Goal: Task Accomplishment & Management: Complete application form

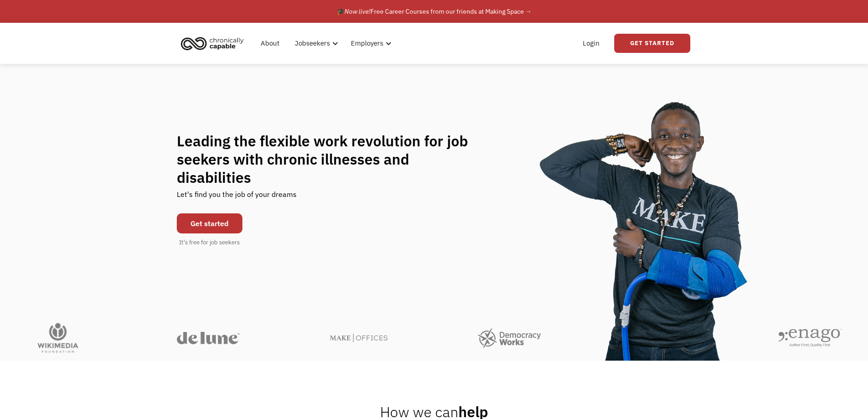
click at [208, 214] on link "Get started" at bounding box center [210, 223] width 66 height 20
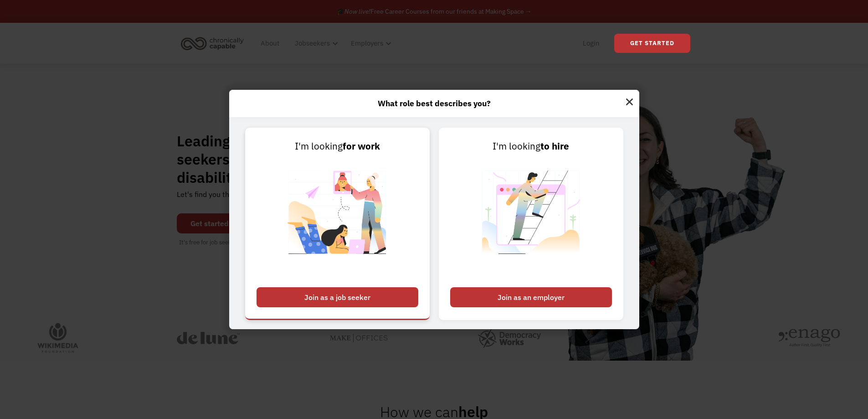
click at [402, 291] on div "Join as a job seeker" at bounding box center [337, 297] width 162 height 20
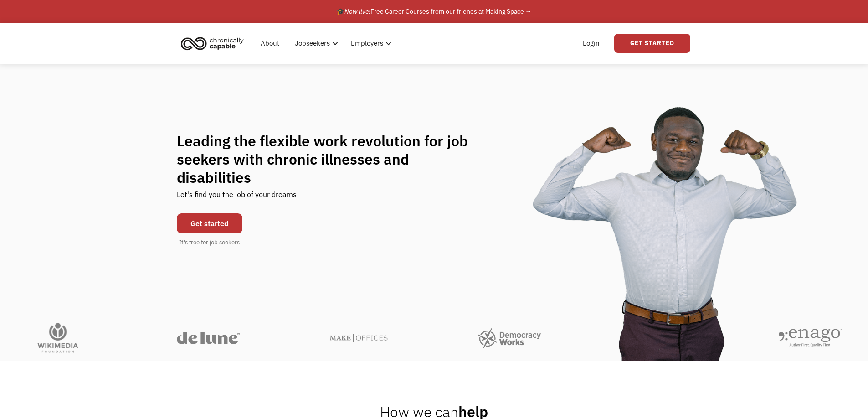
click at [222, 217] on link "Get started" at bounding box center [210, 223] width 66 height 20
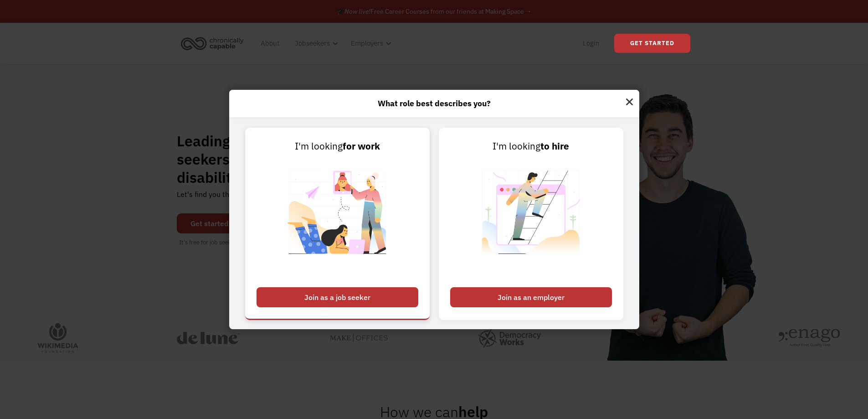
click at [405, 287] on link "I'm looking for work Join as a job seeker" at bounding box center [337, 224] width 184 height 192
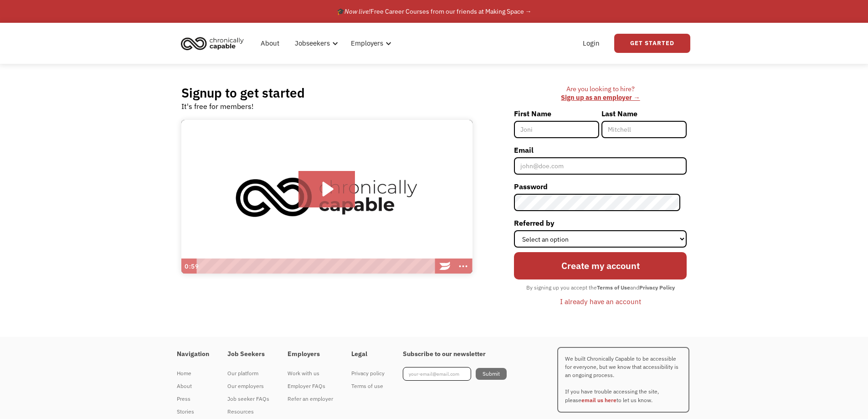
click at [581, 130] on input "First Name" at bounding box center [556, 129] width 85 height 17
click at [552, 111] on label "First Name" at bounding box center [556, 113] width 85 height 15
click at [552, 121] on input "First Name" at bounding box center [556, 129] width 85 height 17
click at [558, 138] on input "First Name" at bounding box center [556, 129] width 85 height 17
type input "Quintavious"
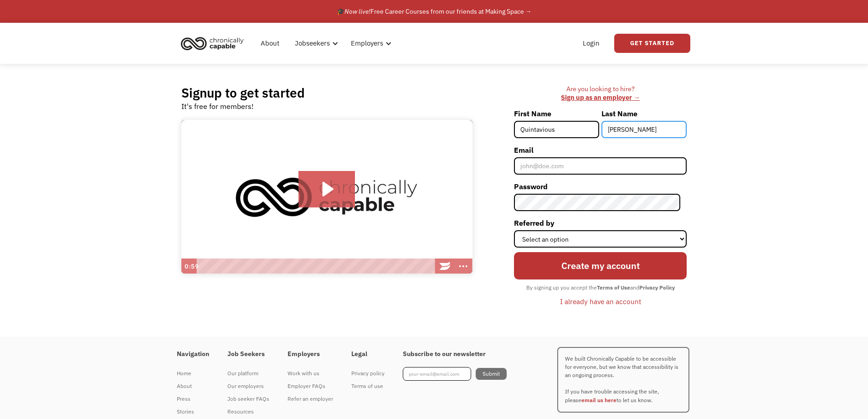
type input "Carter"
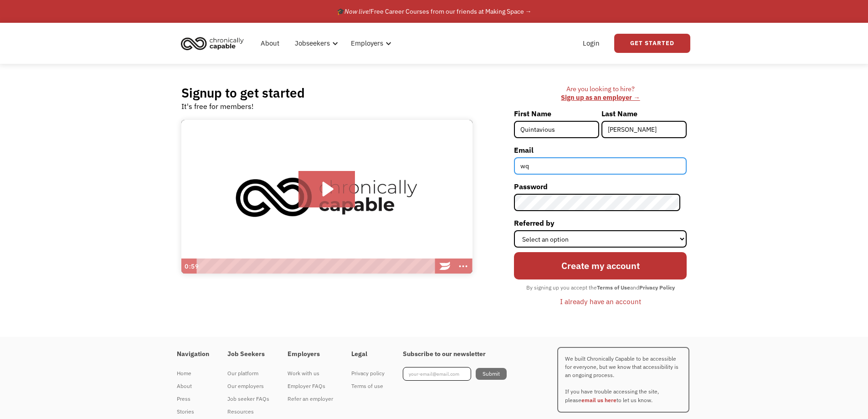
type input "w"
type input "quintaviouscarter3@gmail.com"
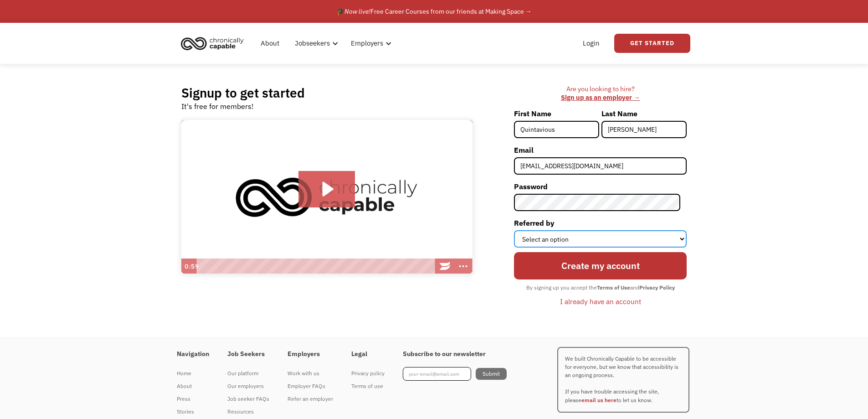
click at [550, 237] on select "Select an option Instagram Facebook Twitter Search Engine News Article Word of …" at bounding box center [600, 238] width 173 height 17
select select "Search Engine"
click at [520, 230] on select "Select an option Instagram Facebook Twitter Search Engine News Article Word of …" at bounding box center [600, 238] width 173 height 17
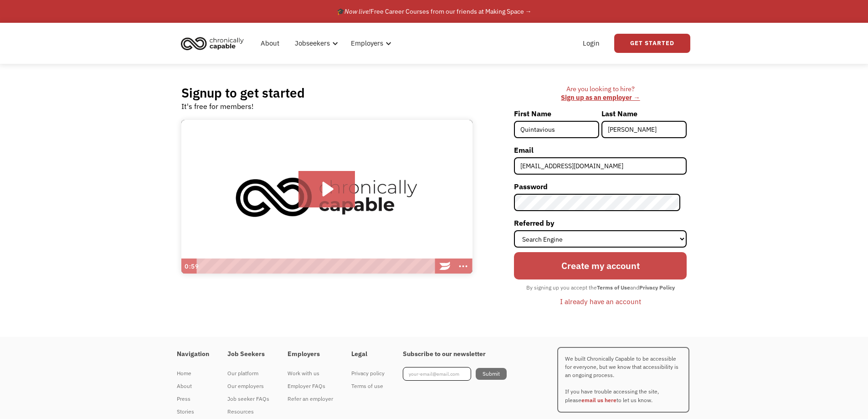
click at [657, 276] on input "Create my account" at bounding box center [600, 266] width 173 height 28
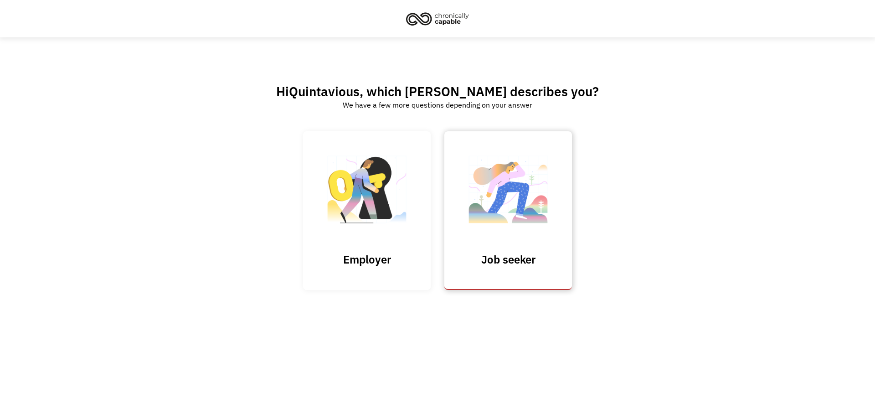
drag, startPoint x: 341, startPoint y: 201, endPoint x: 539, endPoint y: 207, distance: 197.8
click at [542, 212] on div "68ed8ac0bb558ea8bb5ba8d5 quintaviouscarter3@gmail.com Quintavious Submit Thank …" at bounding box center [437, 217] width 269 height 172
click at [539, 207] on img at bounding box center [507, 193] width 91 height 89
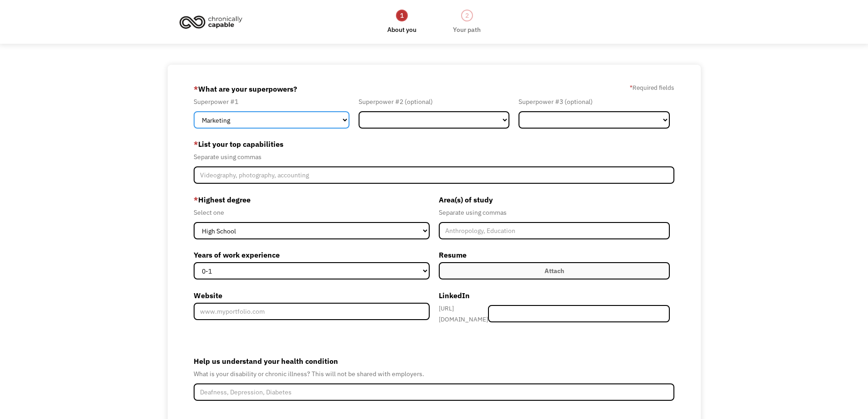
click at [279, 120] on select "Marketing Human Resources Finance Technology Operations Sales Industrial & Manu…" at bounding box center [272, 119] width 156 height 17
select select "Customer Service"
click at [194, 111] on select "Marketing Human Resources Finance Technology Operations Sales Industrial & Manu…" at bounding box center [272, 119] width 156 height 17
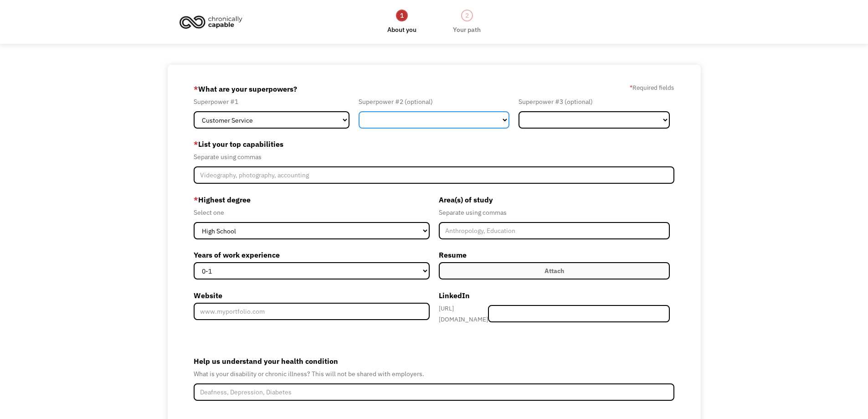
click at [449, 122] on select "Marketing Human Resources Finance Technology Operations Sales Industrial & Manu…" at bounding box center [433, 119] width 151 height 17
select select "Human Resources"
click at [358, 111] on select "Marketing Human Resources Finance Technology Operations Sales Industrial & Manu…" at bounding box center [433, 119] width 151 height 17
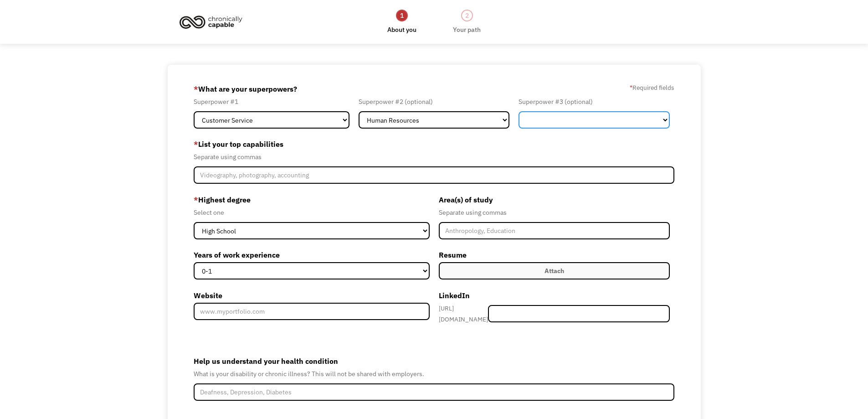
click at [621, 121] on select "Marketing Human Resources Finance Technology Operations Sales Industrial & Manu…" at bounding box center [593, 119] width 151 height 17
click at [728, 299] on div "68ed8ac0bb558ea8bb5ba8d5 quintaviouscarter3@gmail.com Quintavious Carter Search…" at bounding box center [434, 277] width 868 height 425
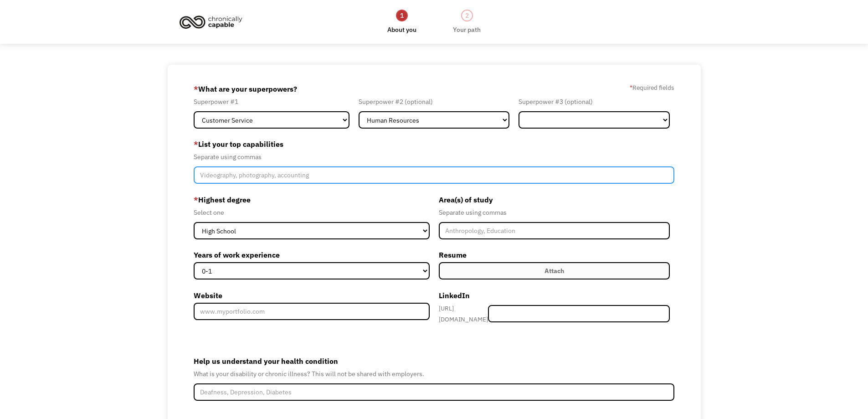
click at [319, 175] on input "Member-Create-Step1" at bounding box center [434, 174] width 481 height 17
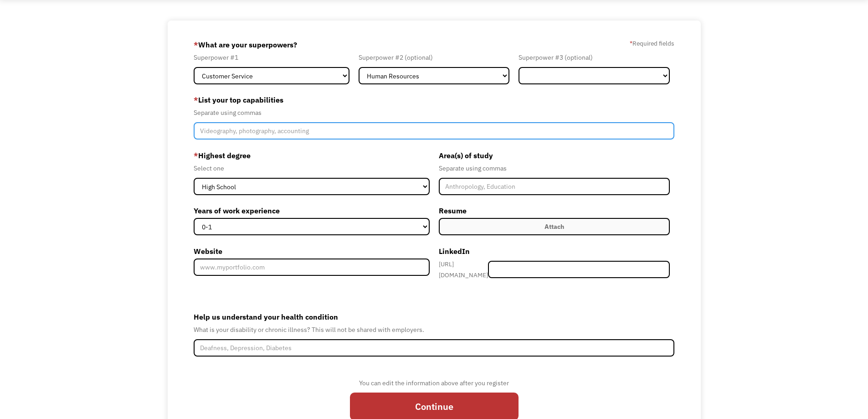
scroll to position [87, 0]
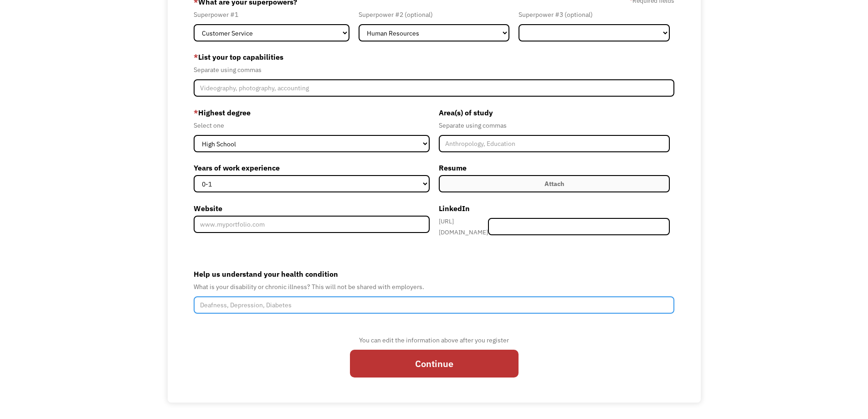
click at [432, 305] on input "Help us understand your health condition" at bounding box center [434, 304] width 481 height 17
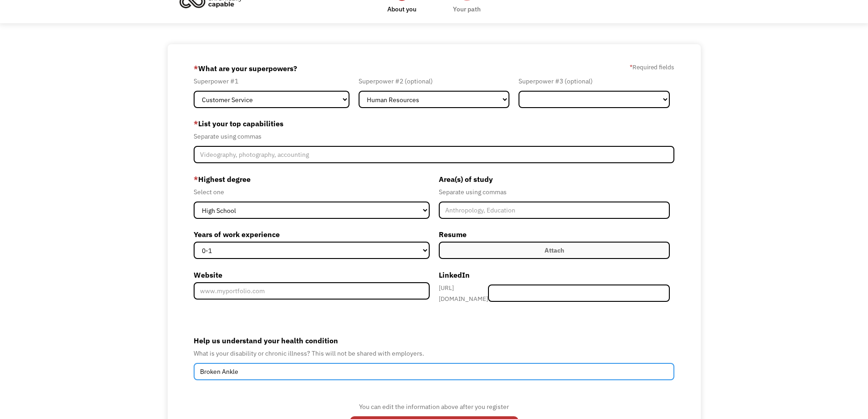
scroll to position [0, 0]
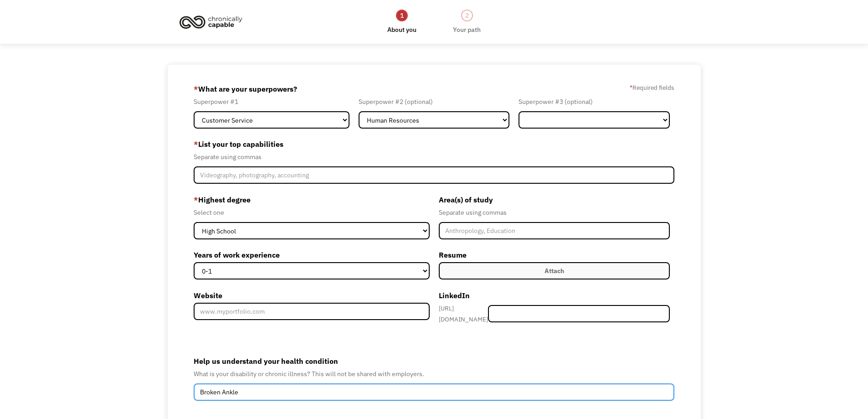
type input "Broken Ankle"
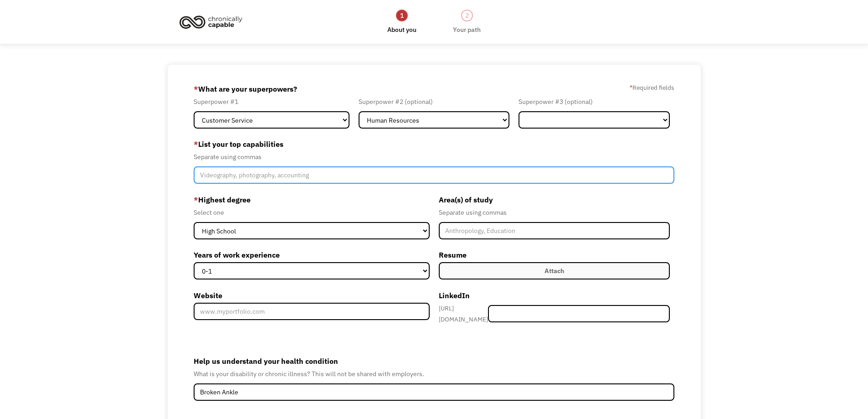
click at [323, 170] on input "Member-Create-Step1" at bounding box center [434, 174] width 481 height 17
type input "Customer Service"
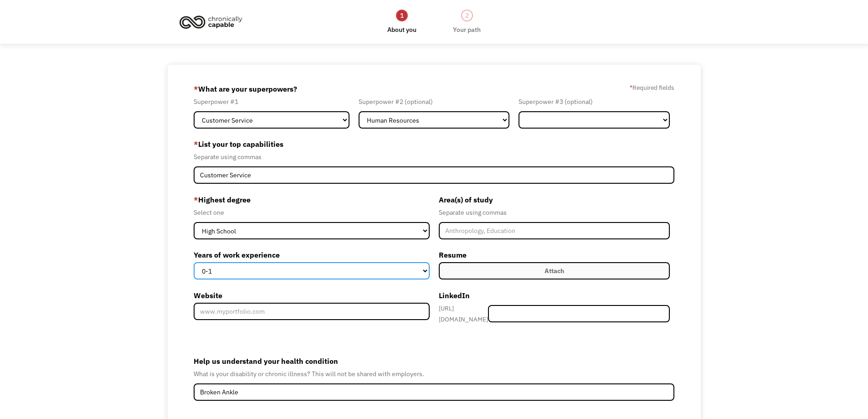
click at [301, 277] on select "0-1 2-4 5-10 11-15 15+" at bounding box center [312, 270] width 236 height 17
select select "5-10"
click at [194, 262] on select "0-1 2-4 5-10 11-15 15+" at bounding box center [312, 270] width 236 height 17
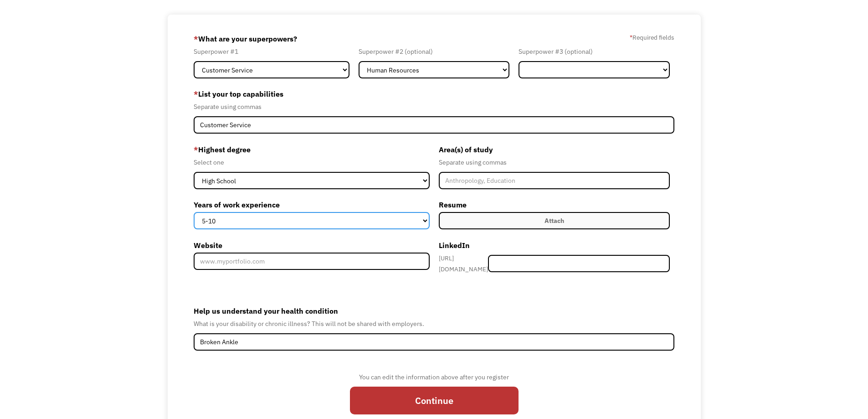
scroll to position [87, 0]
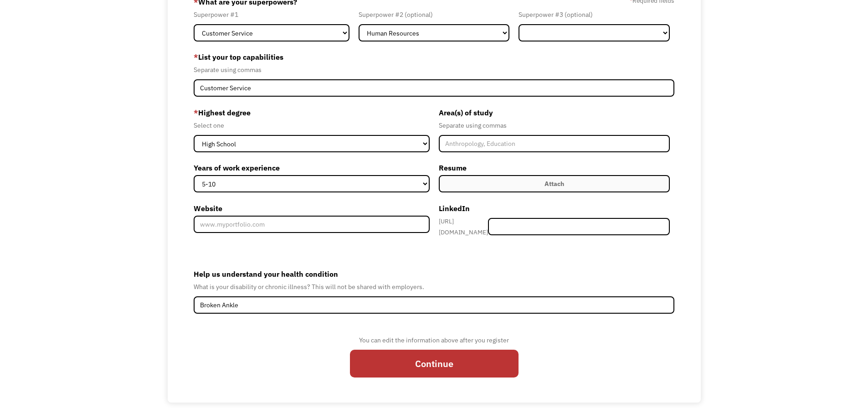
click at [457, 395] on div "68ed8ac0bb558ea8bb5ba8d5 quintaviouscarter3@gmail.com Quintavious Carter Search…" at bounding box center [434, 190] width 533 height 425
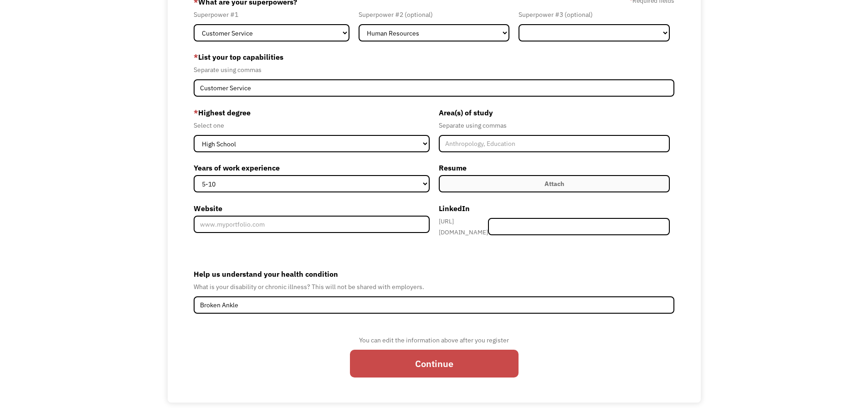
click at [471, 355] on input "Continue" at bounding box center [434, 363] width 169 height 28
type input "Please wait..."
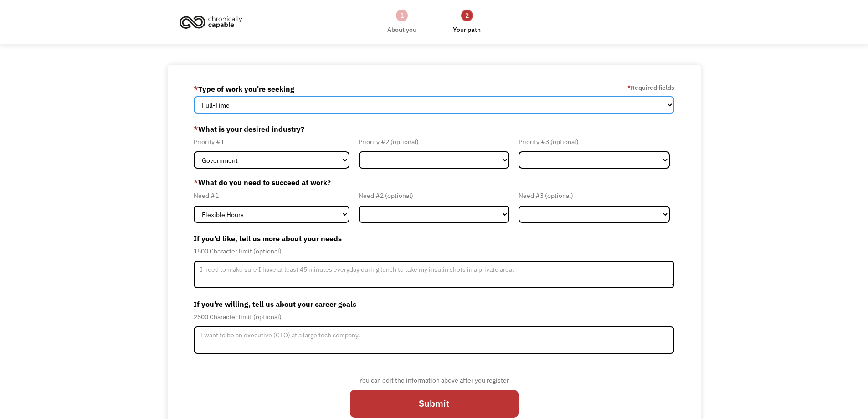
click at [323, 104] on select "Full-Time Part-Time Both Full-Time and Part-Time" at bounding box center [434, 104] width 481 height 17
select select "part-time"
click at [194, 96] on select "Full-Time Part-Time Both Full-Time and Part-Time" at bounding box center [434, 104] width 481 height 17
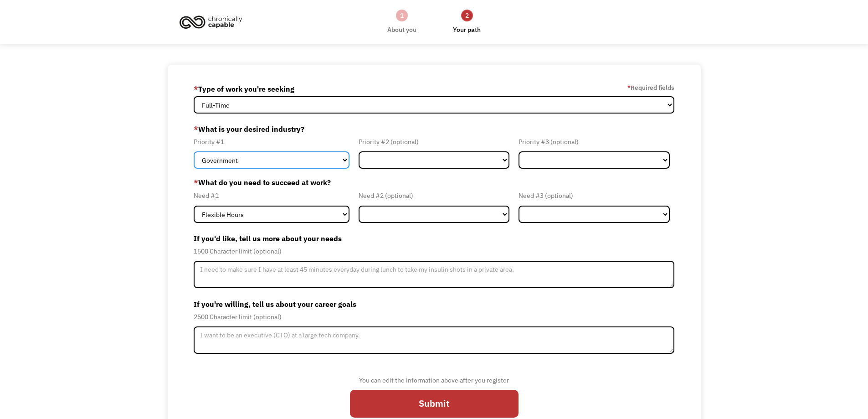
click at [302, 152] on select "Government Finance & Insurance Health & Social Care Tech & Engineering Creative…" at bounding box center [272, 159] width 156 height 17
select select "Administrative"
click at [194, 151] on select "Government Finance & Insurance Health & Social Care Tech & Engineering Creative…" at bounding box center [272, 159] width 156 height 17
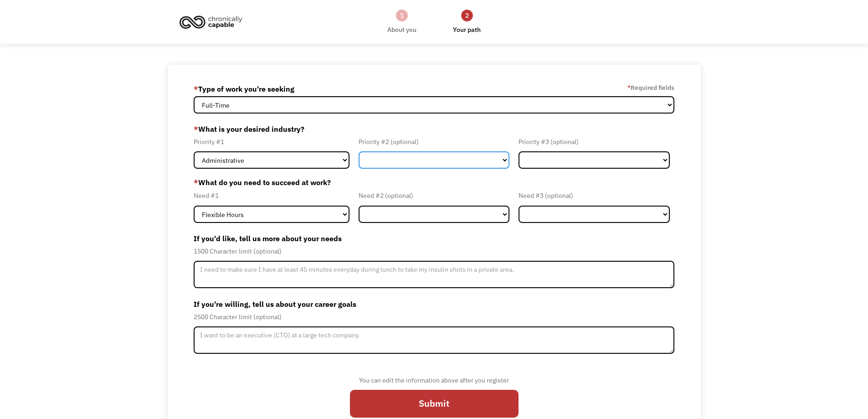
click at [451, 161] on select "Government Finance & Insurance Health & Social Care Tech & Engineering Creative…" at bounding box center [433, 159] width 151 height 17
select select "Education"
click at [358, 151] on select "Government Finance & Insurance Health & Social Care Tech & Engineering Creative…" at bounding box center [433, 159] width 151 height 17
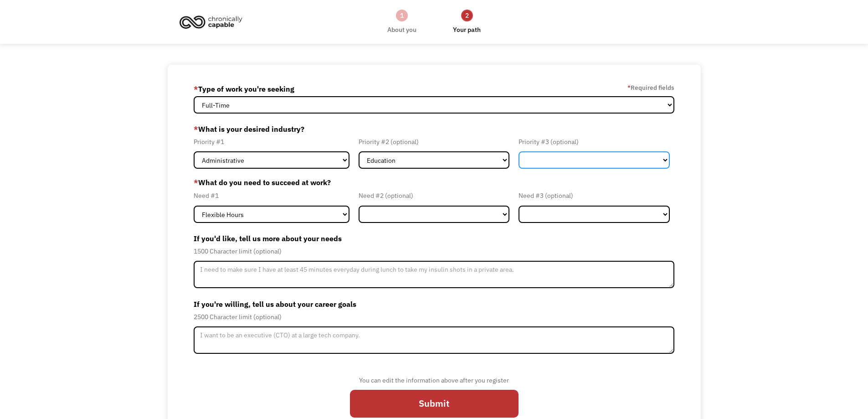
click at [567, 168] on select "Government Finance & Insurance Health & Social Care Tech & Engineering Creative…" at bounding box center [593, 159] width 151 height 17
select select "Tech & Engineering"
click at [518, 151] on select "Government Finance & Insurance Health & Social Care Tech & Engineering Creative…" at bounding box center [593, 159] width 151 height 17
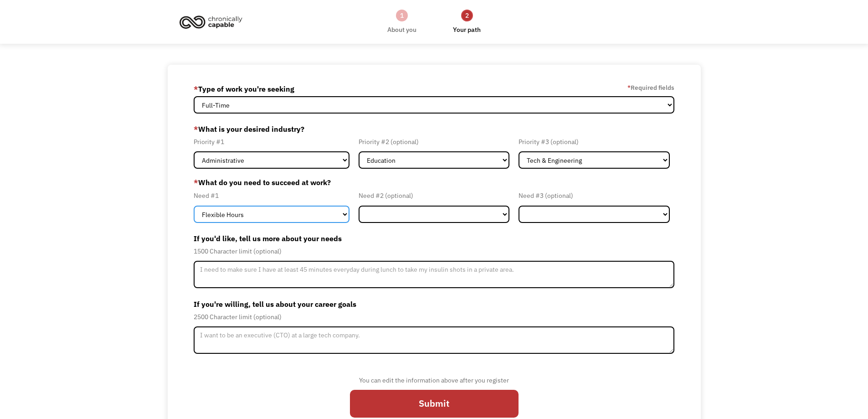
click at [307, 211] on select "Flexible Hours Remote Work Service Animal On-site Accommodations Visual Support…" at bounding box center [272, 213] width 156 height 17
select select "Remote Work"
click at [194, 205] on select "Flexible Hours Remote Work Service Animal On-site Accommodations Visual Support…" at bounding box center [272, 213] width 156 height 17
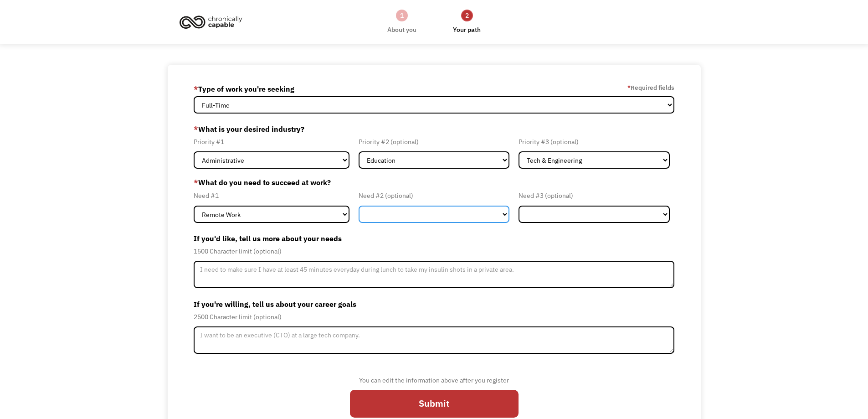
click at [414, 219] on select "Flexible Hours Remote Work Service Animal On-site Accommodations Visual Support…" at bounding box center [433, 213] width 151 height 17
select select "Flexible Hours"
click at [358, 205] on select "Flexible Hours Remote Work Service Animal On-site Accommodations Visual Support…" at bounding box center [433, 213] width 151 height 17
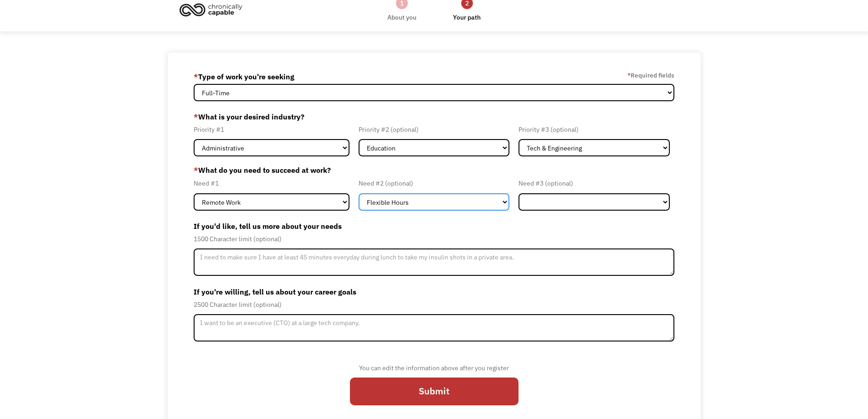
scroll to position [24, 0]
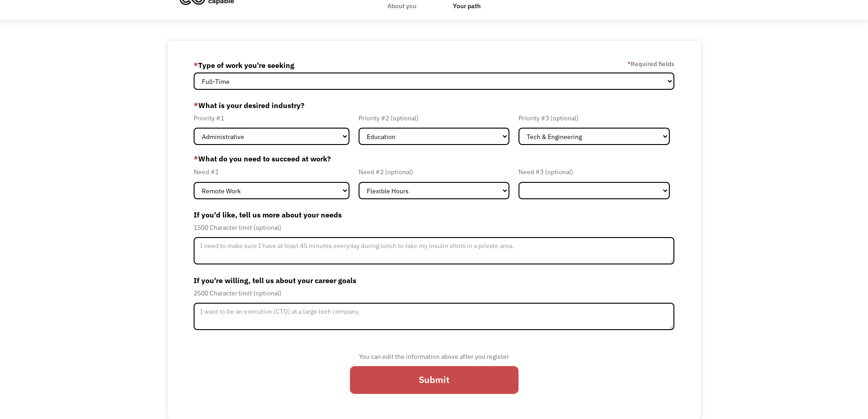
click at [471, 368] on input "Submit" at bounding box center [434, 380] width 169 height 28
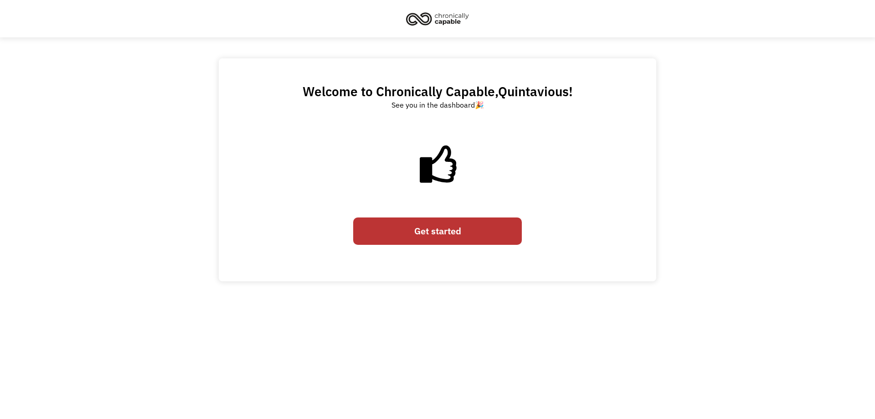
click at [446, 216] on div "Get started" at bounding box center [437, 231] width 169 height 37
click at [449, 227] on link "Get started" at bounding box center [437, 231] width 169 height 28
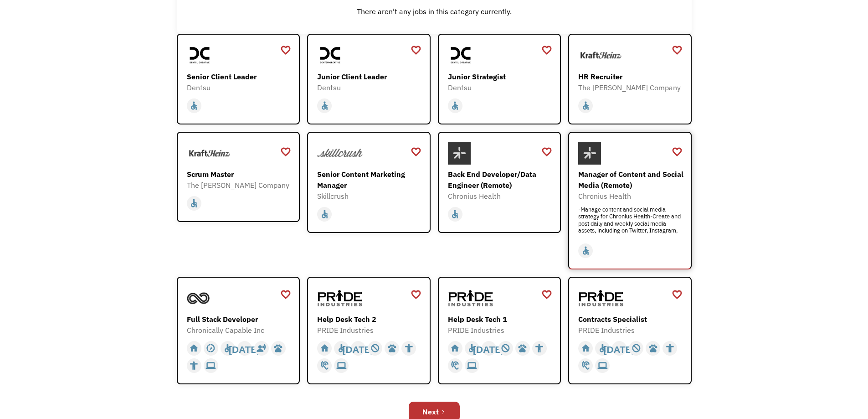
scroll to position [182, 0]
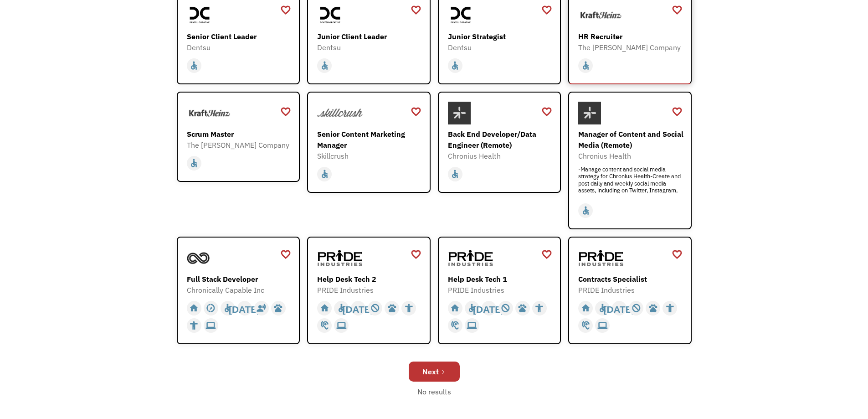
click at [649, 36] on div "HR Recruiter" at bounding box center [631, 36] width 106 height 11
click at [502, 269] on div at bounding box center [501, 257] width 106 height 23
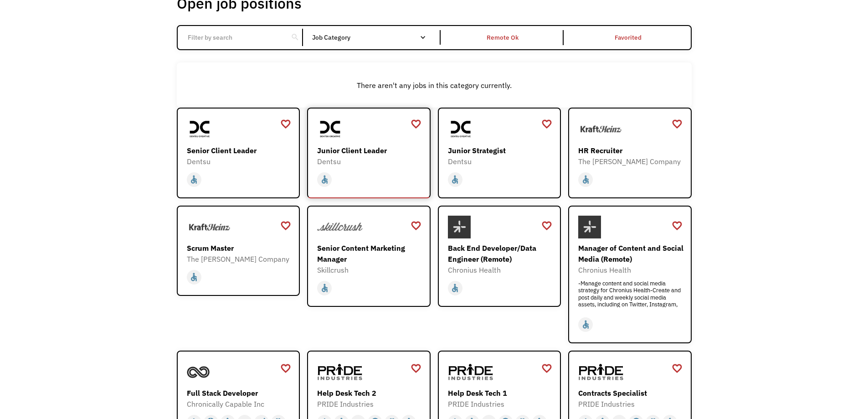
scroll to position [0, 0]
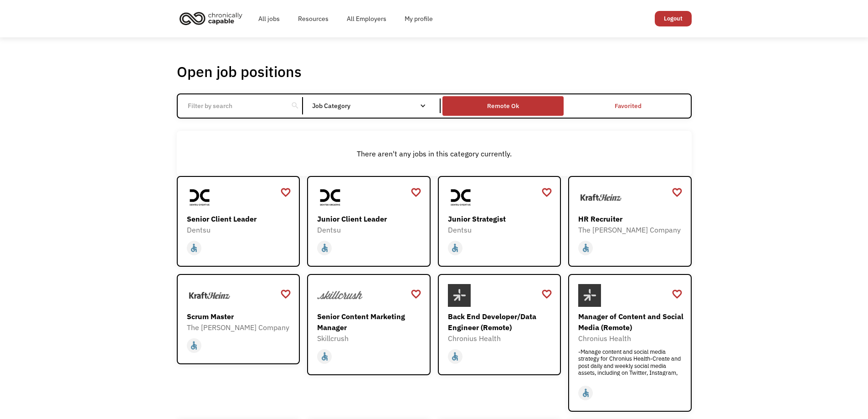
click at [509, 103] on div "Remote Ok" at bounding box center [503, 105] width 32 height 11
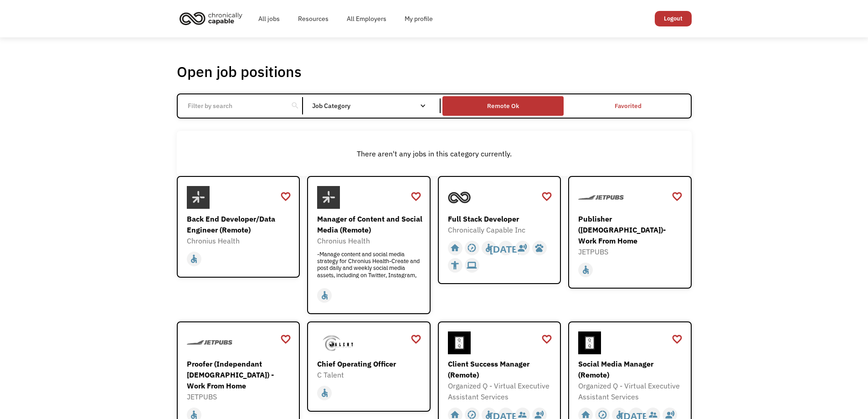
click at [514, 102] on div "Remote Ok" at bounding box center [503, 105] width 32 height 11
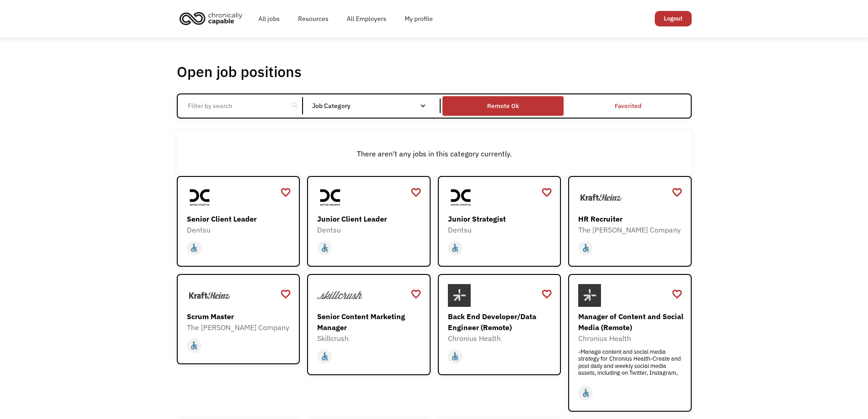
click at [519, 103] on div "Remote Ok" at bounding box center [502, 105] width 121 height 15
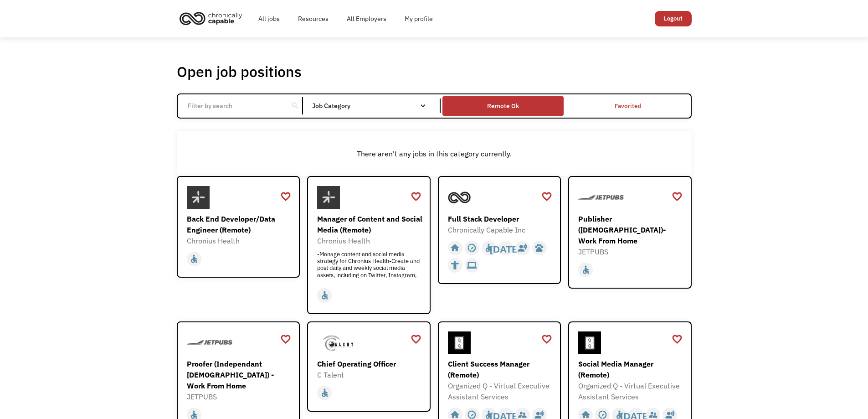
click at [502, 111] on div "Remote Ok" at bounding box center [503, 105] width 32 height 11
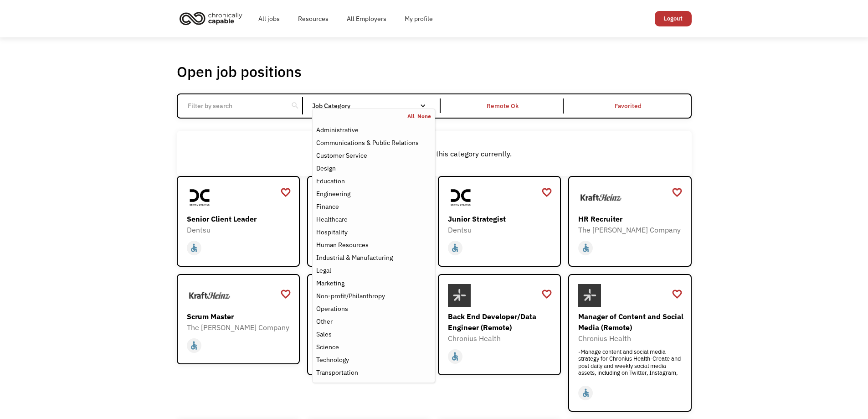
click at [428, 107] on div "Job Category" at bounding box center [373, 105] width 123 height 6
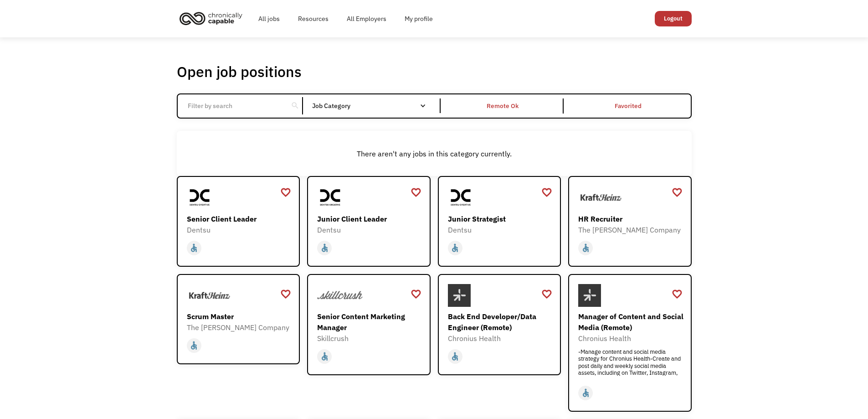
click at [428, 107] on div "Job Category" at bounding box center [373, 105] width 123 height 6
click at [528, 82] on div "Open job positions You have X liked items Search search Filter by category Admi…" at bounding box center [434, 315] width 515 height 506
click at [531, 96] on link "Remote Ok" at bounding box center [502, 105] width 125 height 23
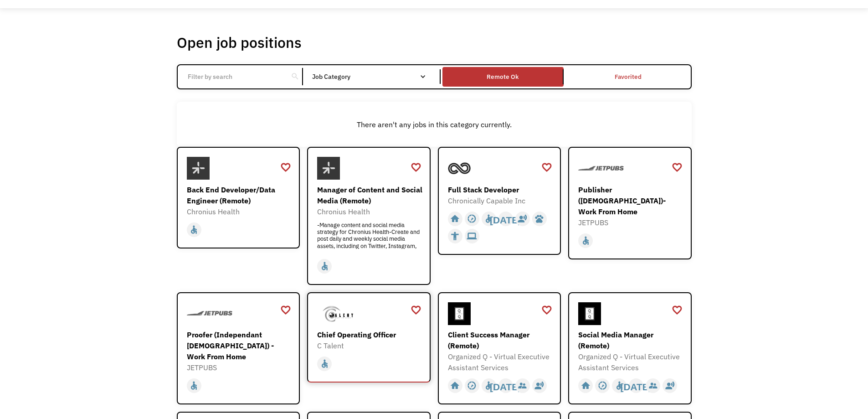
scroll to position [46, 0]
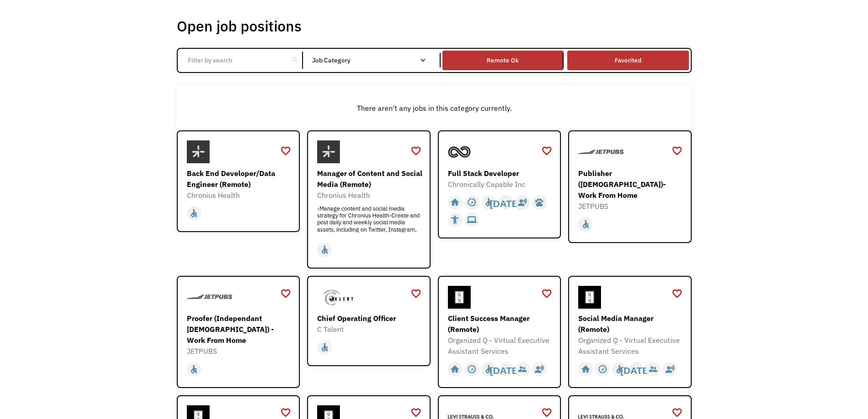
click at [614, 61] on link "Favorited" at bounding box center [627, 60] width 125 height 23
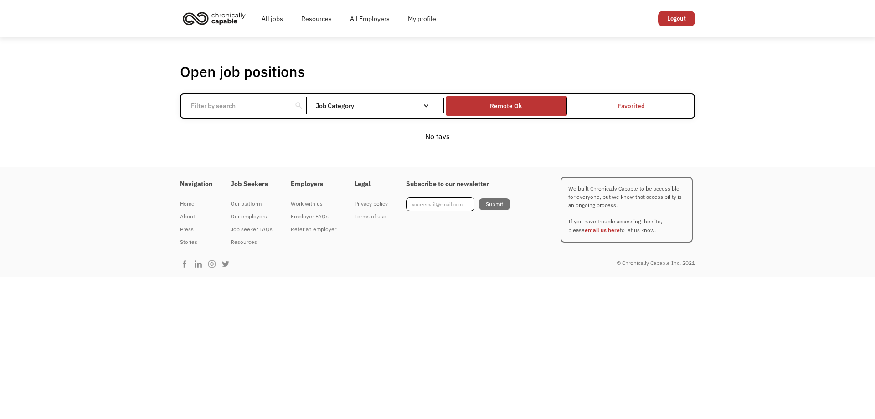
click at [575, 98] on link "Favorited" at bounding box center [631, 105] width 125 height 23
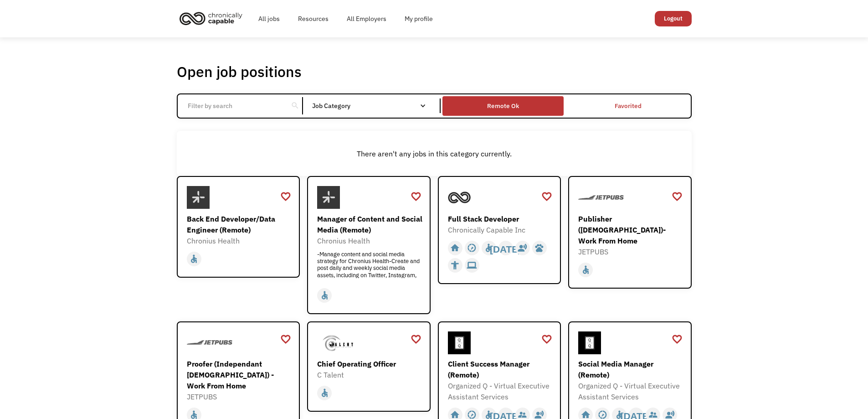
click at [515, 105] on div "Remote Ok" at bounding box center [503, 105] width 32 height 11
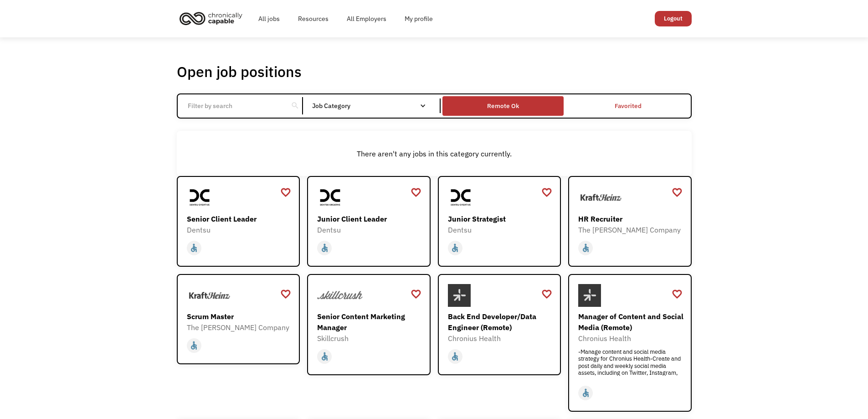
click at [515, 106] on div "Remote Ok" at bounding box center [503, 105] width 32 height 11
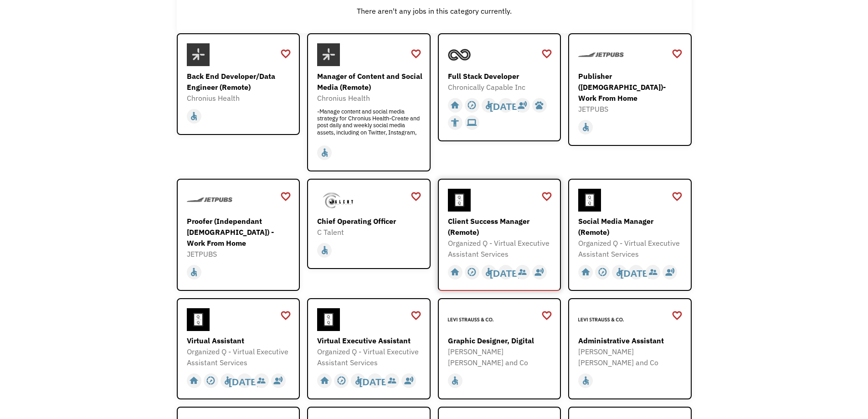
scroll to position [137, 0]
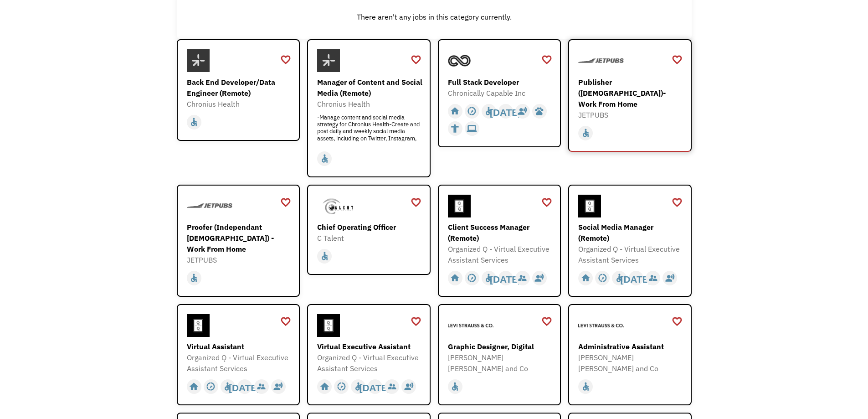
click at [650, 96] on div "Publisher ([DEMOGRAPHIC_DATA])- Work From Home" at bounding box center [631, 93] width 106 height 33
click at [355, 109] on div "Chronius Health" at bounding box center [370, 103] width 106 height 11
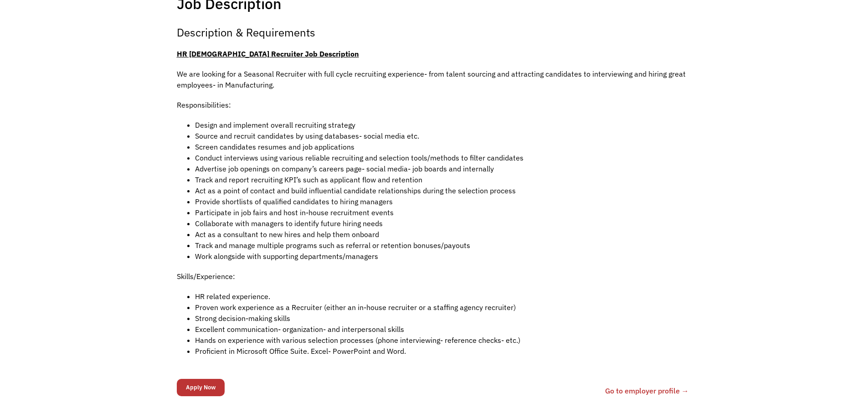
scroll to position [228, 0]
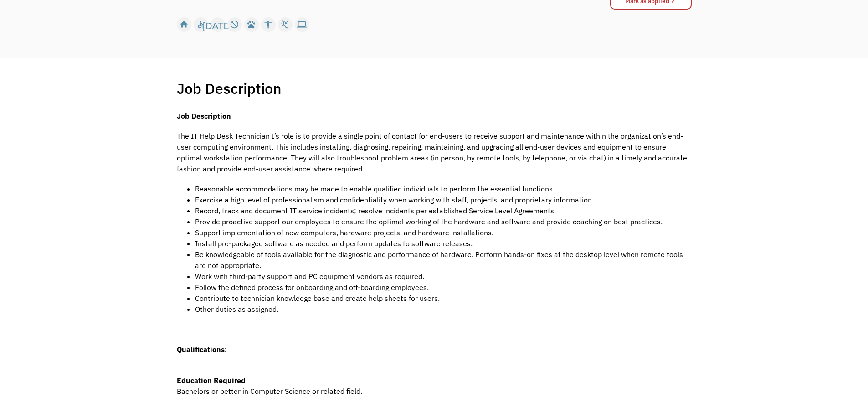
scroll to position [137, 0]
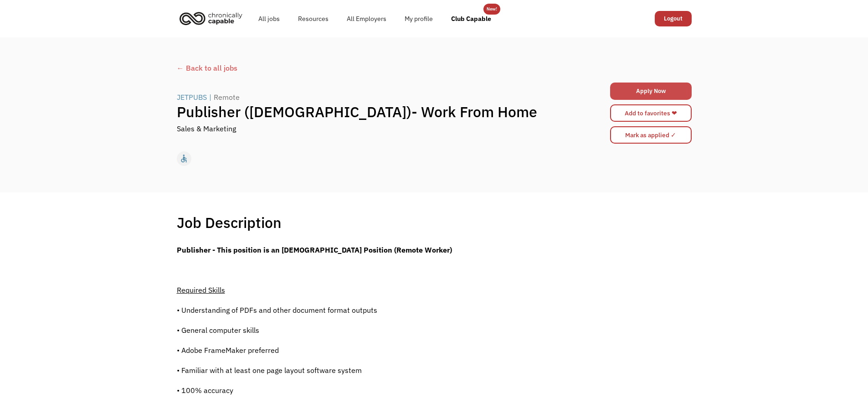
click at [675, 87] on link "Apply Now" at bounding box center [651, 90] width 82 height 17
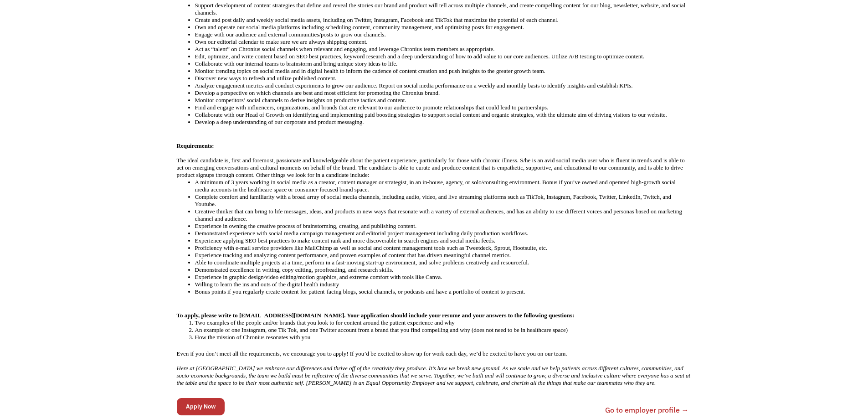
scroll to position [364, 0]
